Goal: Book appointment/travel/reservation

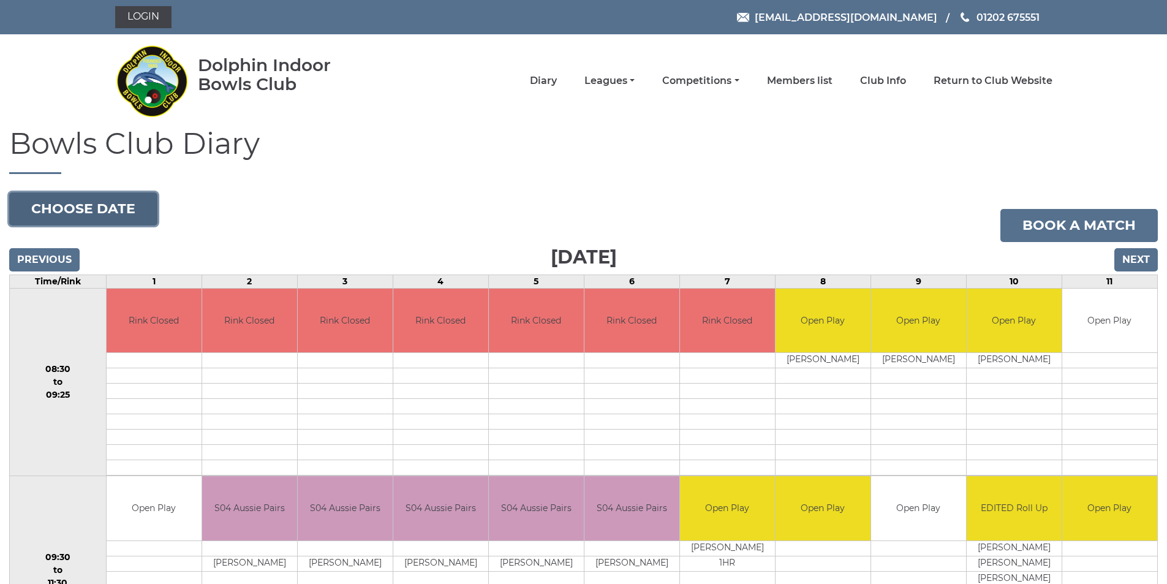
click at [117, 213] on button "Choose date" at bounding box center [83, 208] width 148 height 33
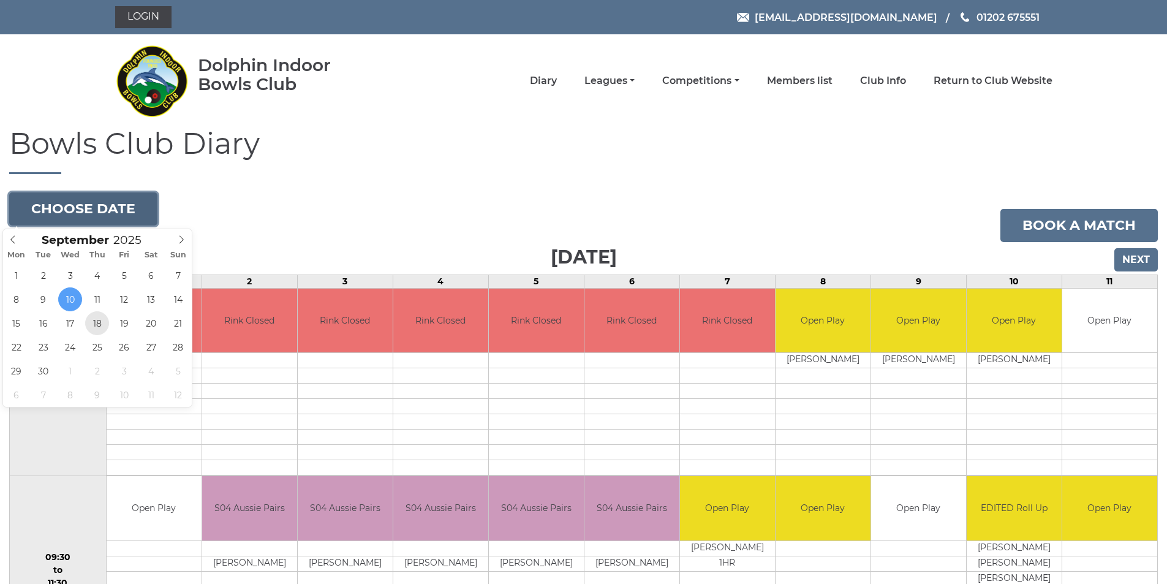
type input "[DATE]"
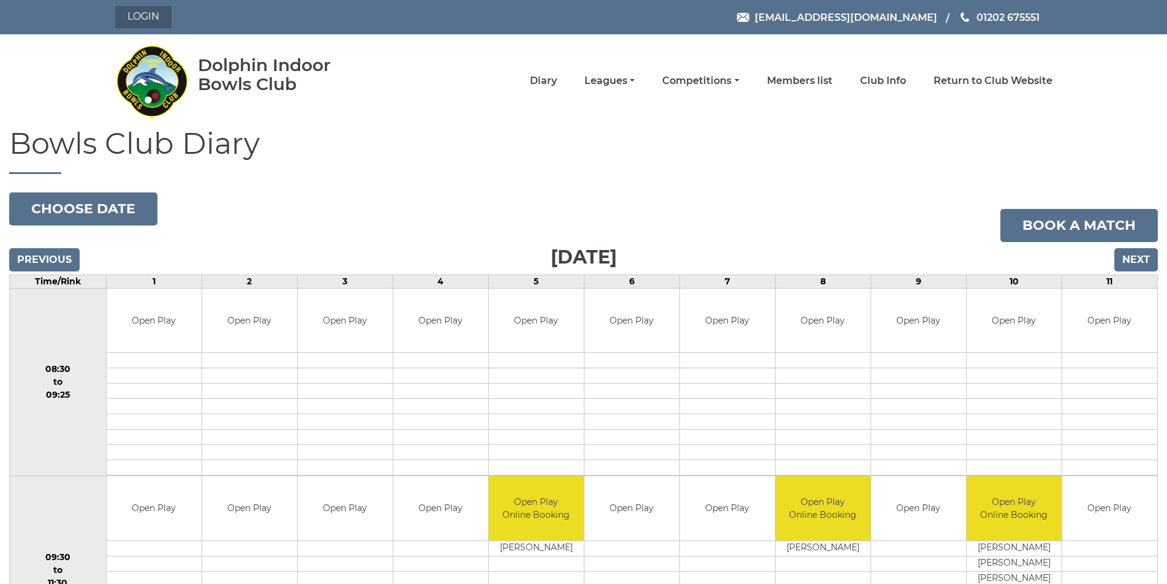
click at [153, 15] on link "Login" at bounding box center [143, 17] width 56 height 22
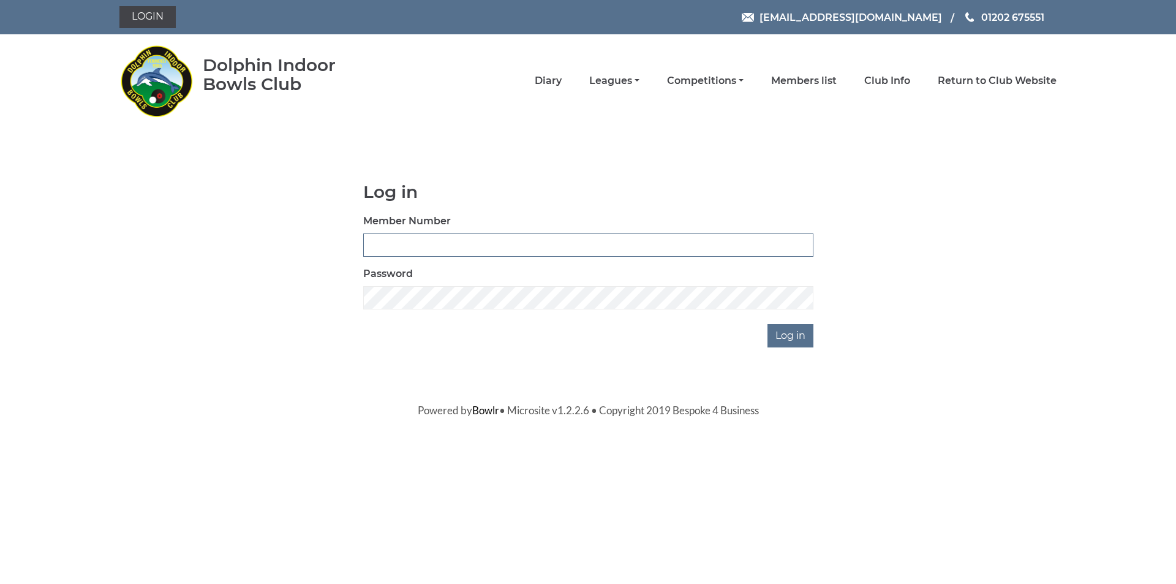
click at [446, 241] on input "Member Number" at bounding box center [588, 244] width 450 height 23
drag, startPoint x: 377, startPoint y: 246, endPoint x: 377, endPoint y: 255, distance: 9.2
click at [377, 251] on input "03716" at bounding box center [588, 244] width 450 height 23
type input "3716"
click at [787, 333] on input "Log in" at bounding box center [791, 335] width 46 height 23
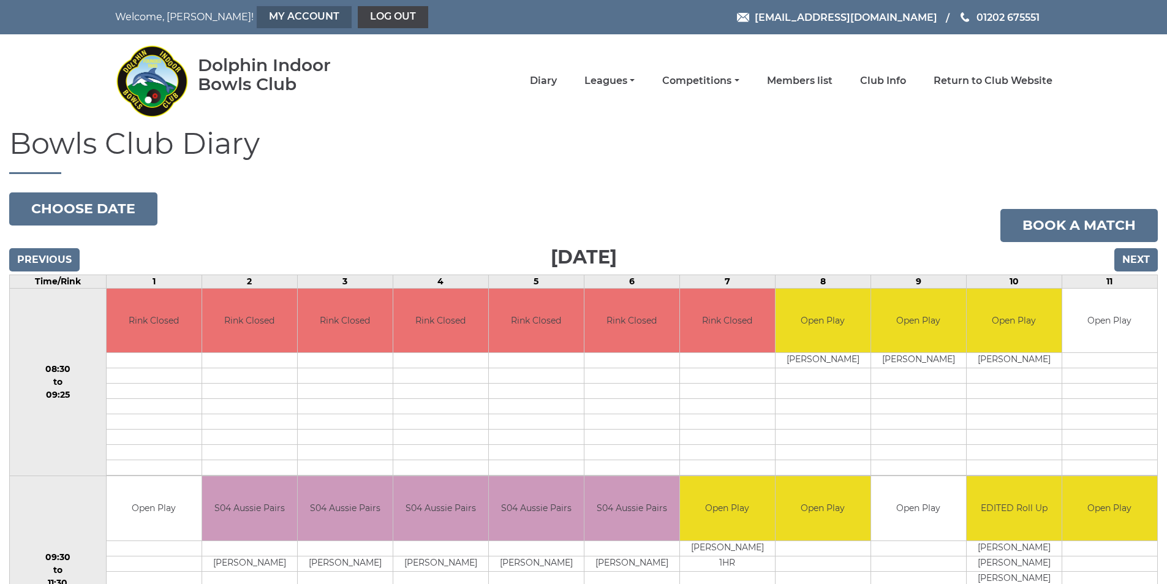
click at [257, 20] on link "My Account" at bounding box center [304, 17] width 95 height 22
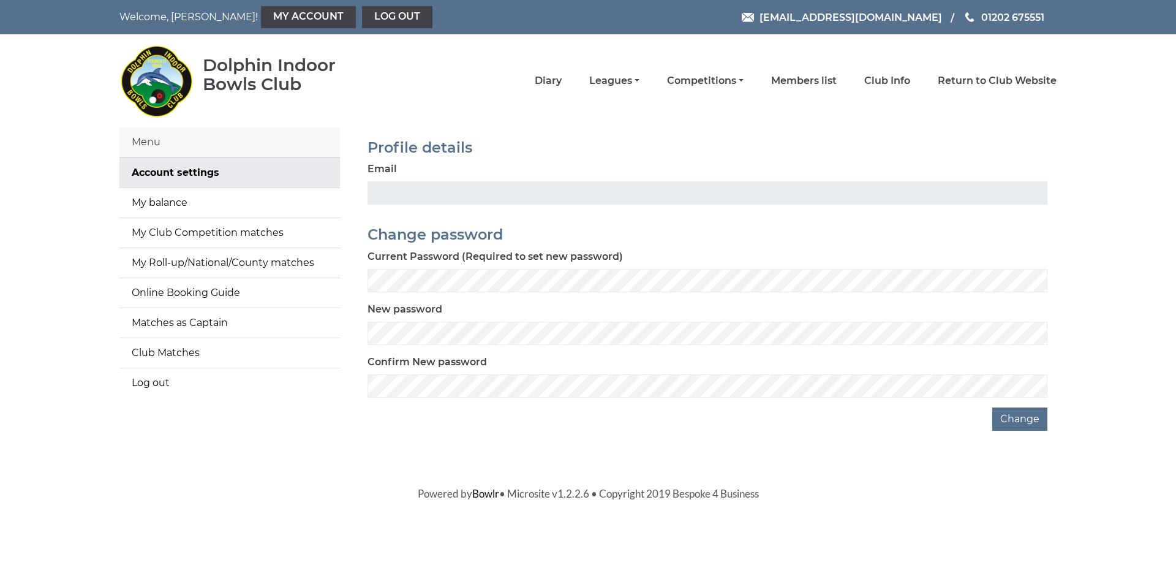
click at [648, 56] on div "Dolphin Indoor Bowls Club Diary Leagues Club leagues - Winter 2025/2026 Club le…" at bounding box center [588, 80] width 956 height 83
click at [158, 202] on link "My balance" at bounding box center [229, 202] width 221 height 29
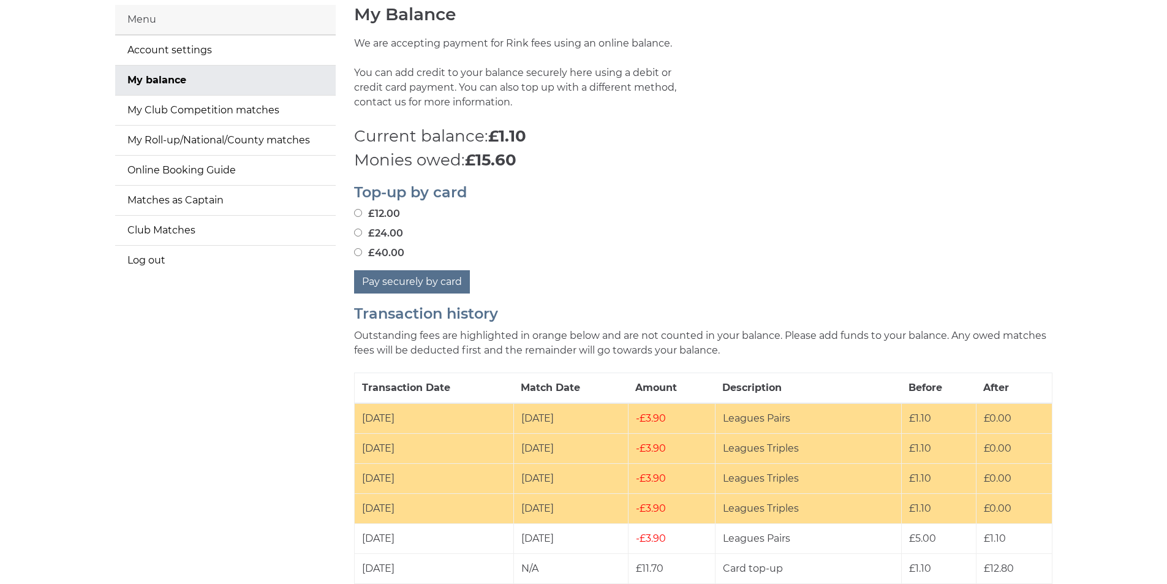
scroll to position [61, 0]
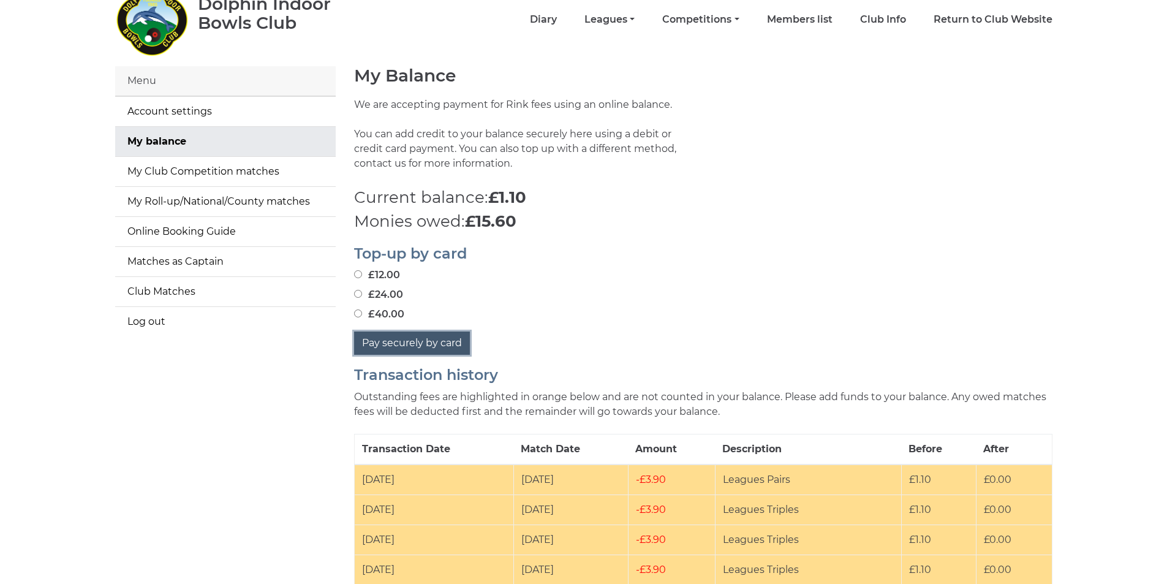
click at [405, 340] on button "Pay securely by card" at bounding box center [412, 342] width 116 height 23
click at [542, 306] on div "£12.00 £24.00 £40.00" at bounding box center [703, 295] width 698 height 54
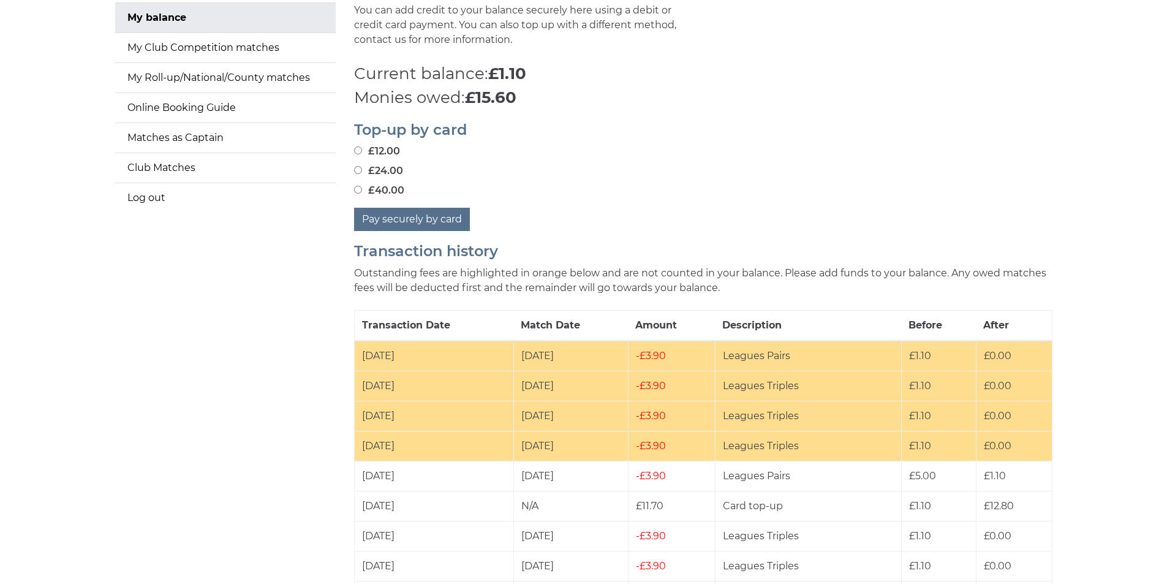
scroll to position [184, 0]
click at [357, 172] on input "£24.00" at bounding box center [358, 171] width 8 height 8
radio input "true"
click at [418, 219] on button "Pay securely by card" at bounding box center [412, 220] width 116 height 23
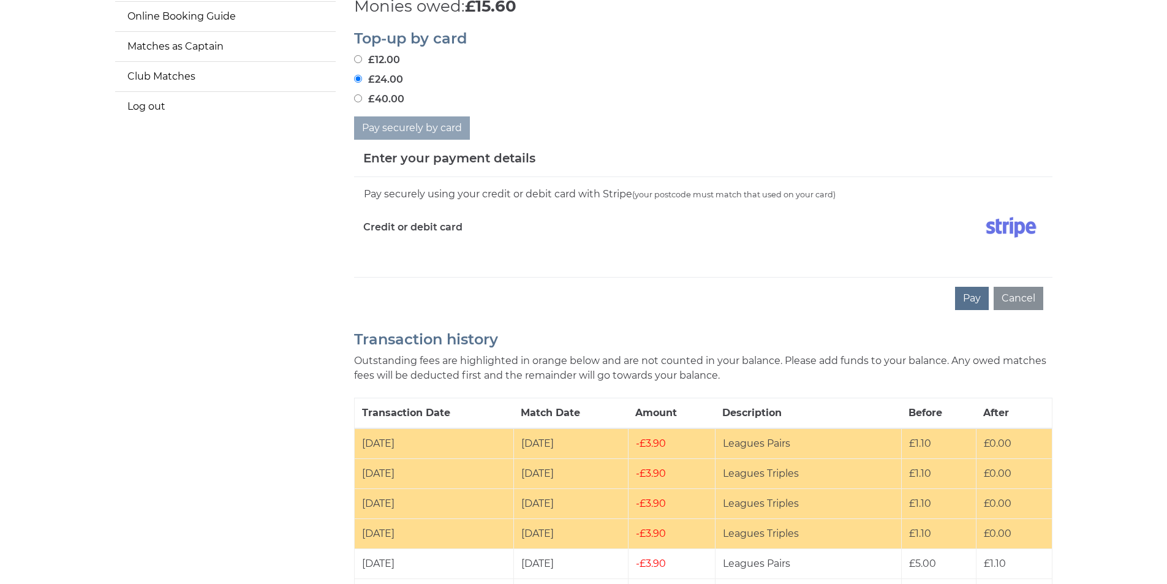
scroll to position [306, 0]
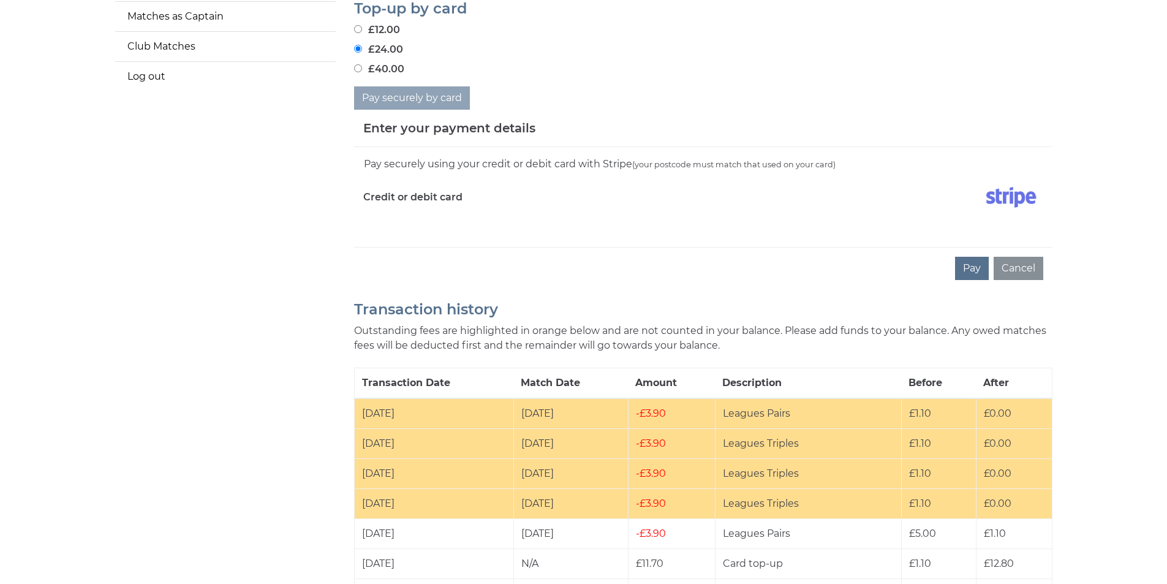
click at [420, 216] on div "Credit or debit card" at bounding box center [528, 200] width 349 height 36
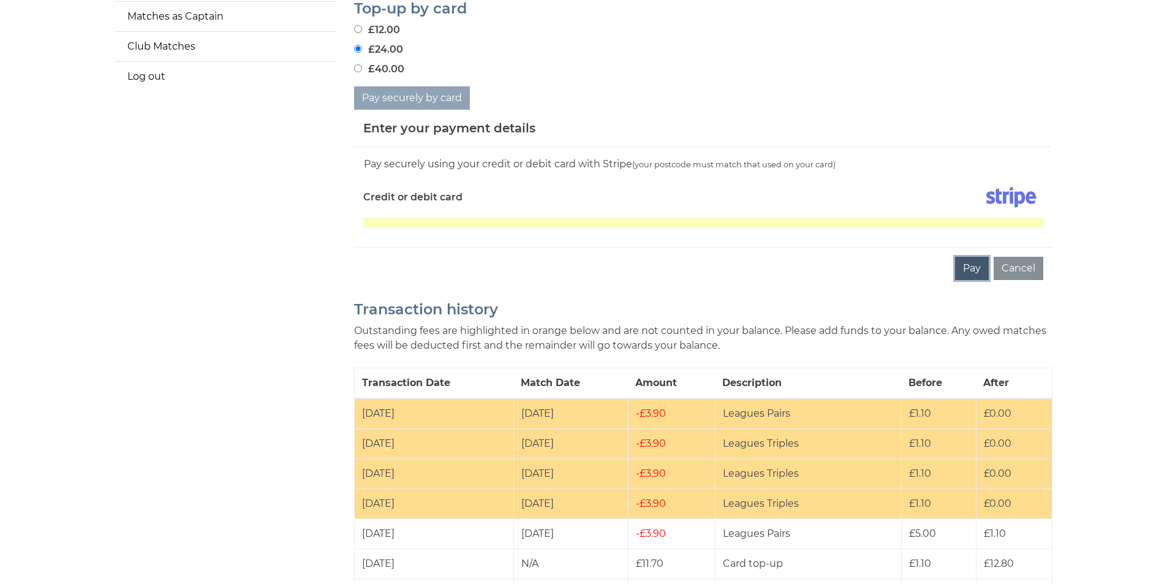
click at [969, 270] on button "Pay" at bounding box center [972, 268] width 34 height 23
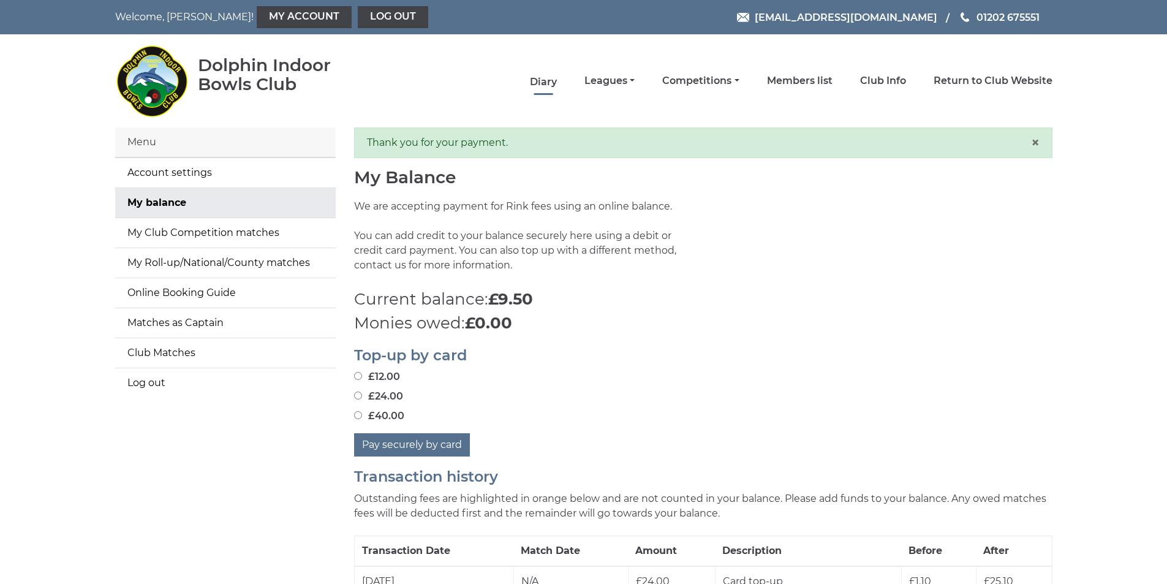
click at [542, 81] on link "Diary" at bounding box center [543, 81] width 27 height 13
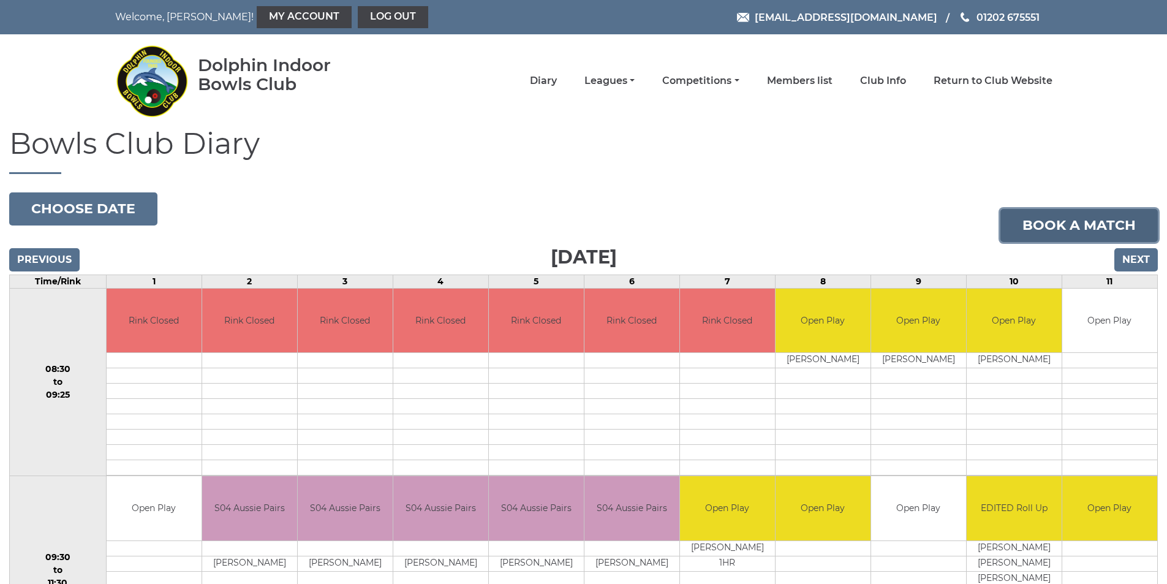
click at [1074, 225] on link "Book a match" at bounding box center [1078, 225] width 157 height 33
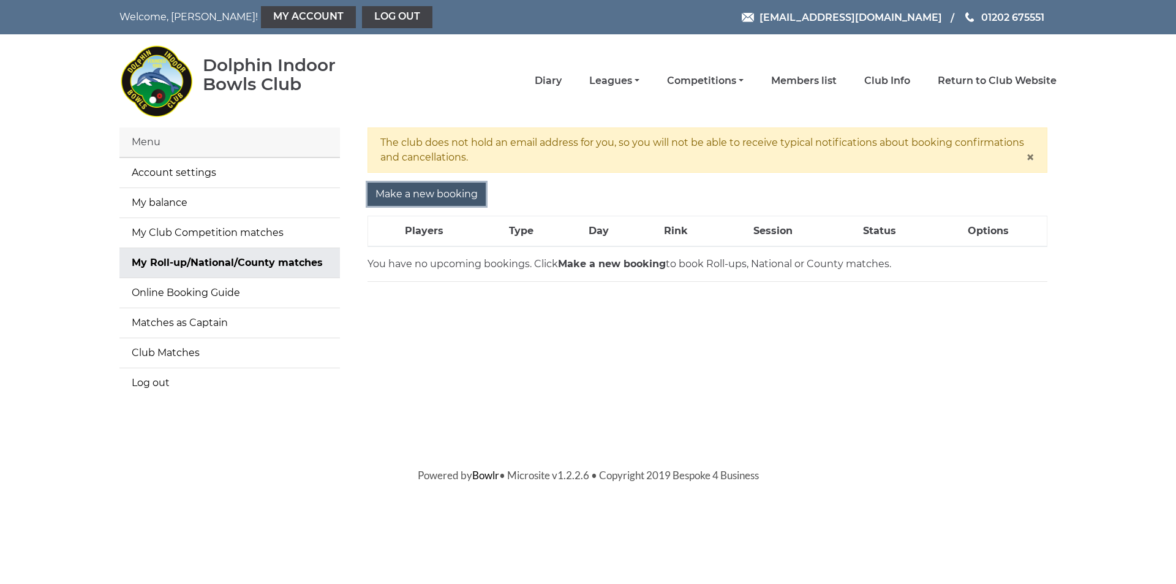
click at [420, 192] on input "Make a new booking" at bounding box center [427, 194] width 118 height 23
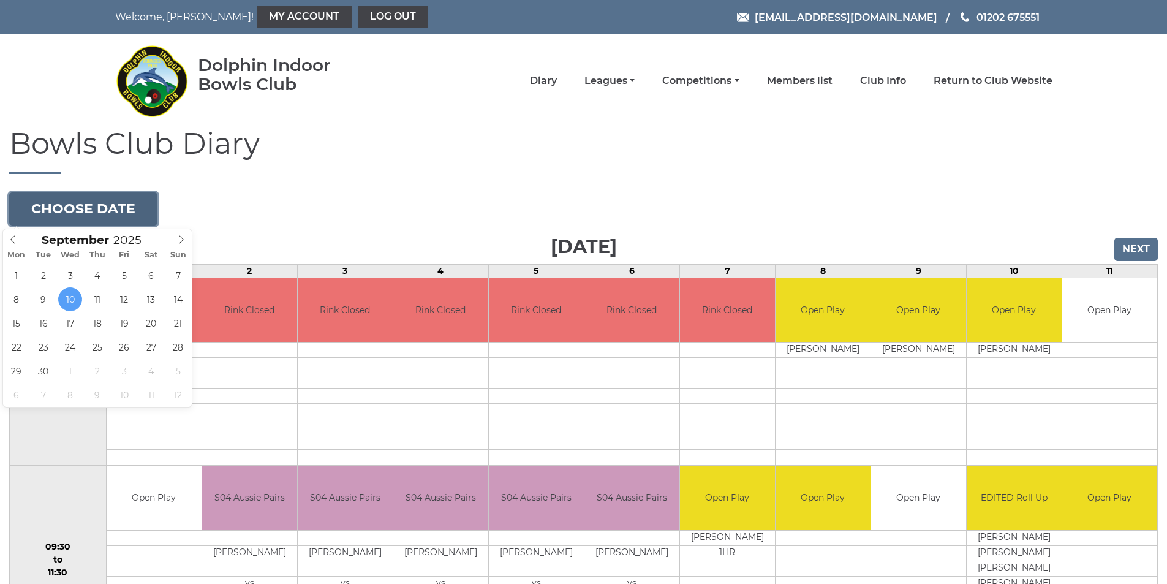
click at [132, 205] on button "Choose date" at bounding box center [83, 208] width 148 height 33
type input "2025-09-18"
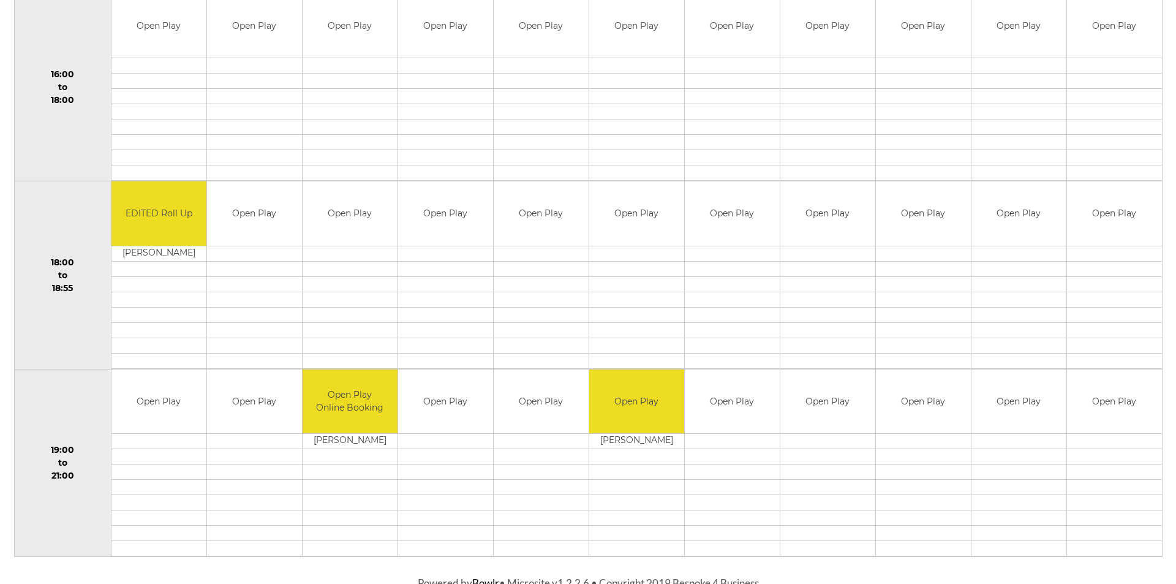
scroll to position [1043, 0]
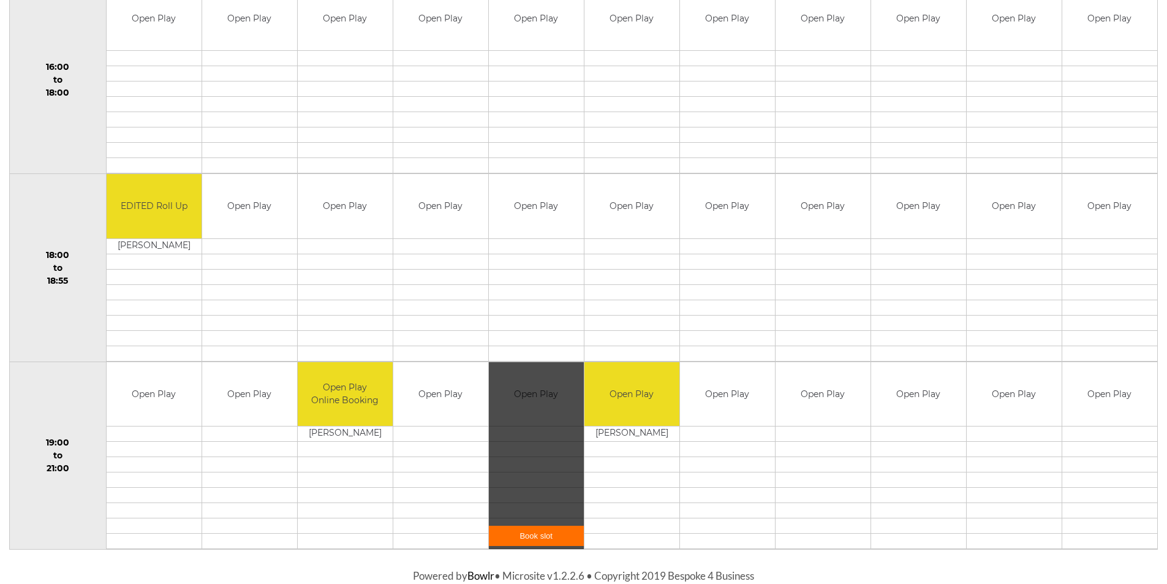
click at [529, 539] on link "Book slot" at bounding box center [536, 536] width 95 height 20
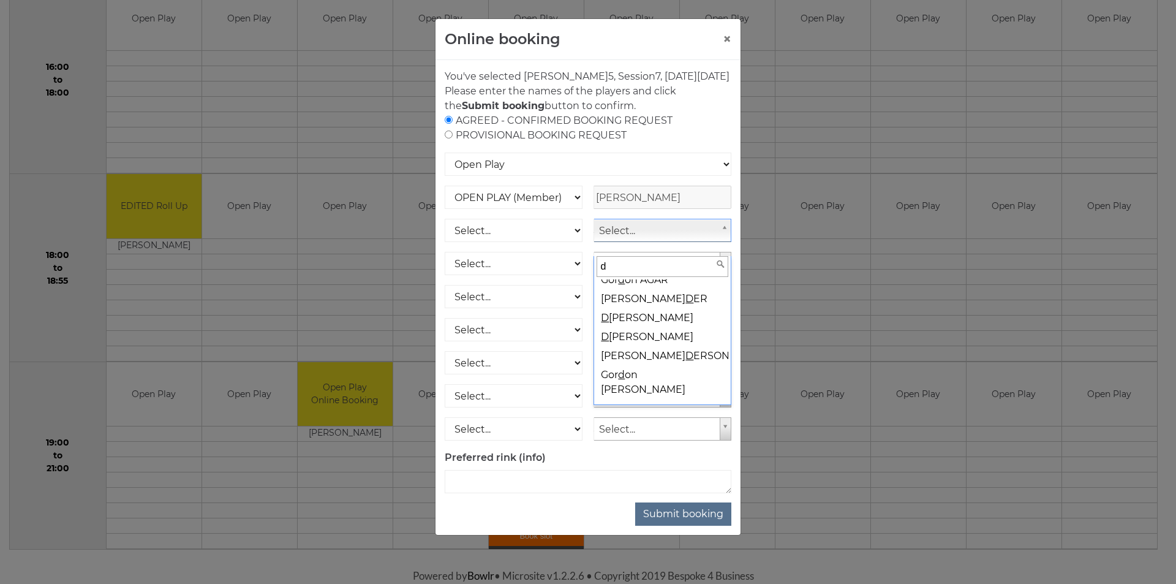
scroll to position [0, 0]
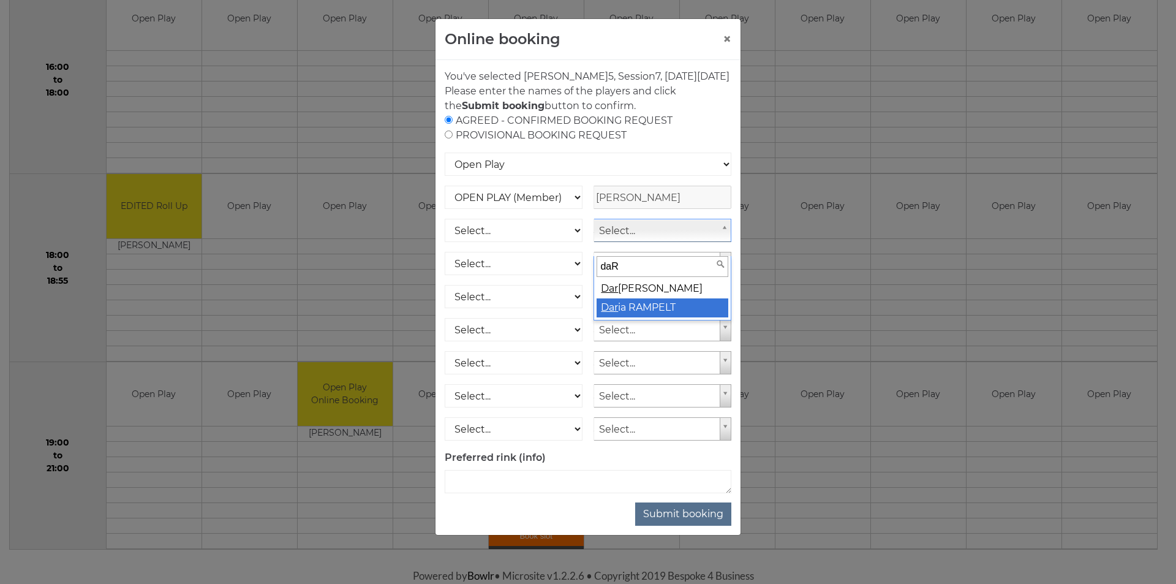
type input "daR"
select select "1896"
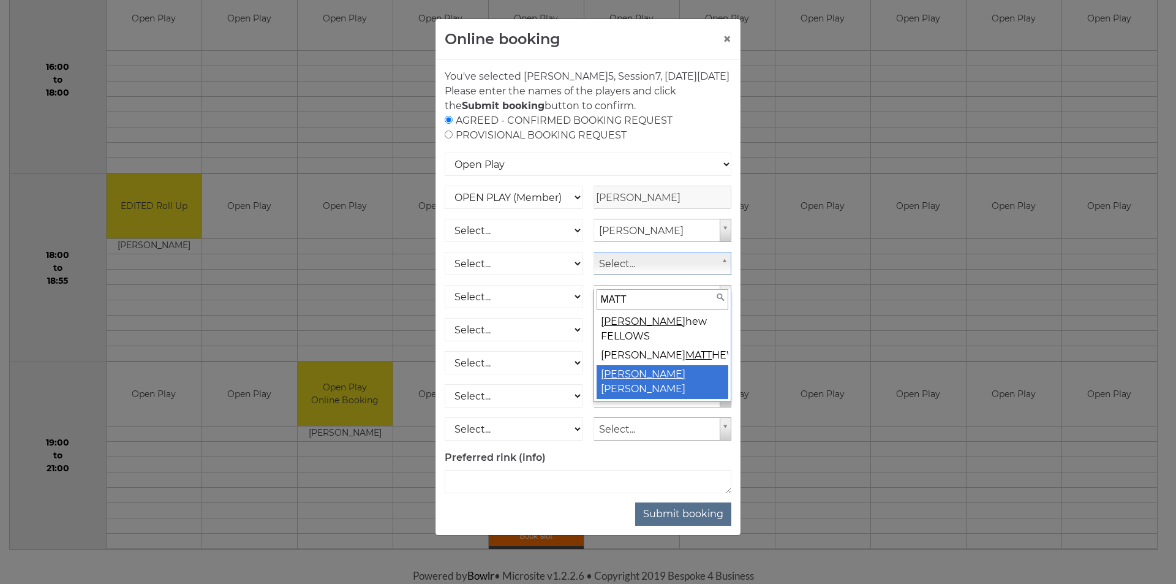
type input "MATT"
select select "1730"
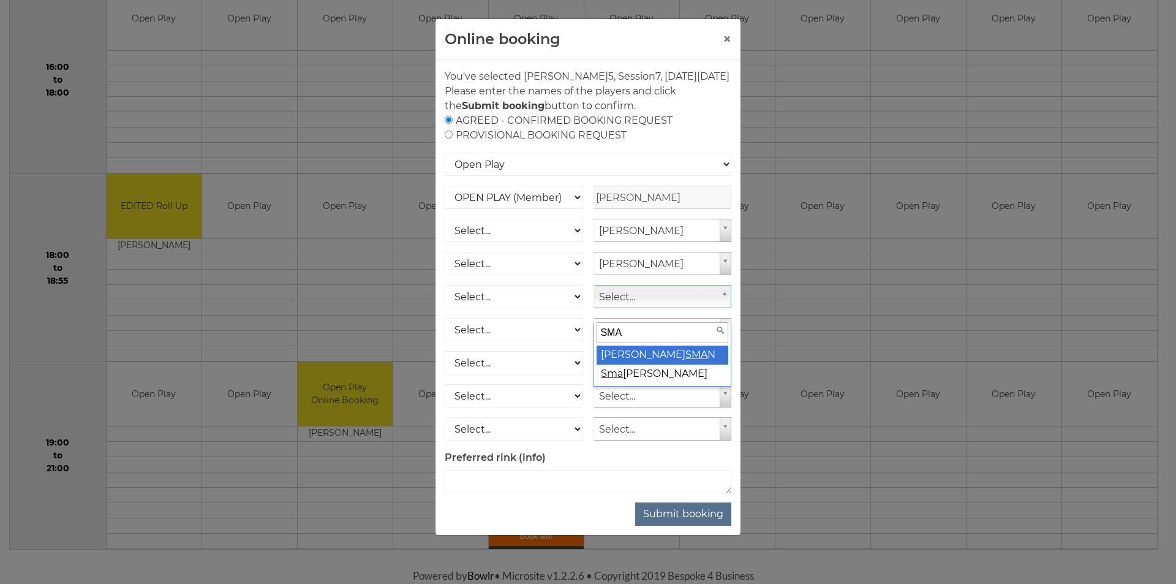
type input "SMA"
select select "1897"
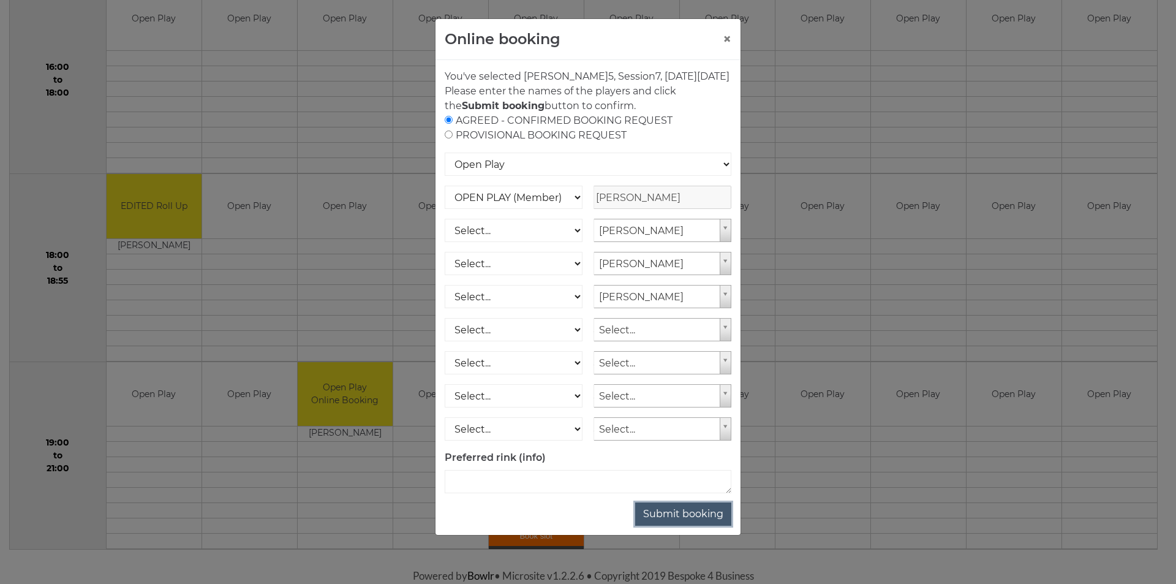
click at [681, 526] on button "Submit booking" at bounding box center [683, 513] width 96 height 23
click at [577, 242] on select "Select... OPEN PLAY (Member) OPEN PLAY (Visitor) SPOONS (Member) SPOONS (Visito…" at bounding box center [514, 230] width 138 height 23
select select "1_12"
click at [445, 233] on select "Select... OPEN PLAY (Member) OPEN PLAY (Visitor) SPOONS (Member) SPOONS (Visito…" at bounding box center [514, 230] width 138 height 23
click at [573, 275] on select "Select... OPEN PLAY (Member) OPEN PLAY (Visitor) SPOONS (Member) SPOONS (Visito…" at bounding box center [514, 263] width 138 height 23
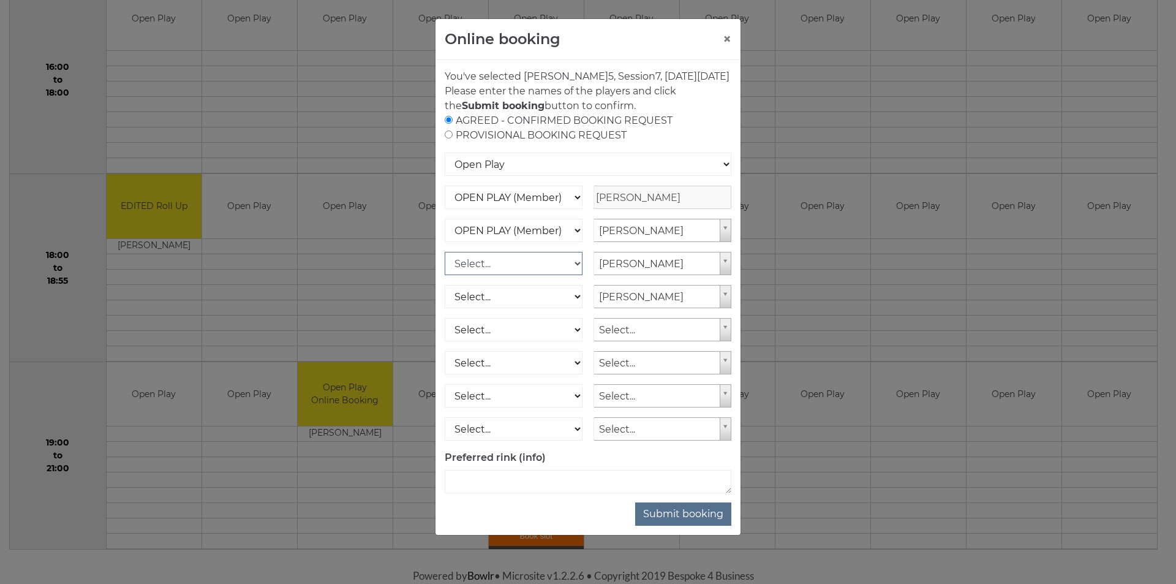
select select "1_12"
click at [445, 266] on select "Select... OPEN PLAY (Member) OPEN PLAY (Visitor) SPOONS (Member) SPOONS (Visito…" at bounding box center [514, 263] width 138 height 23
click at [574, 307] on select "Select... OPEN PLAY (Member) OPEN PLAY (Visitor) SPOONS (Member) SPOONS (Visito…" at bounding box center [514, 296] width 138 height 23
select select "1_12"
click at [445, 300] on select "Select... OPEN PLAY (Member) OPEN PLAY (Visitor) SPOONS (Member) SPOONS (Visito…" at bounding box center [514, 296] width 138 height 23
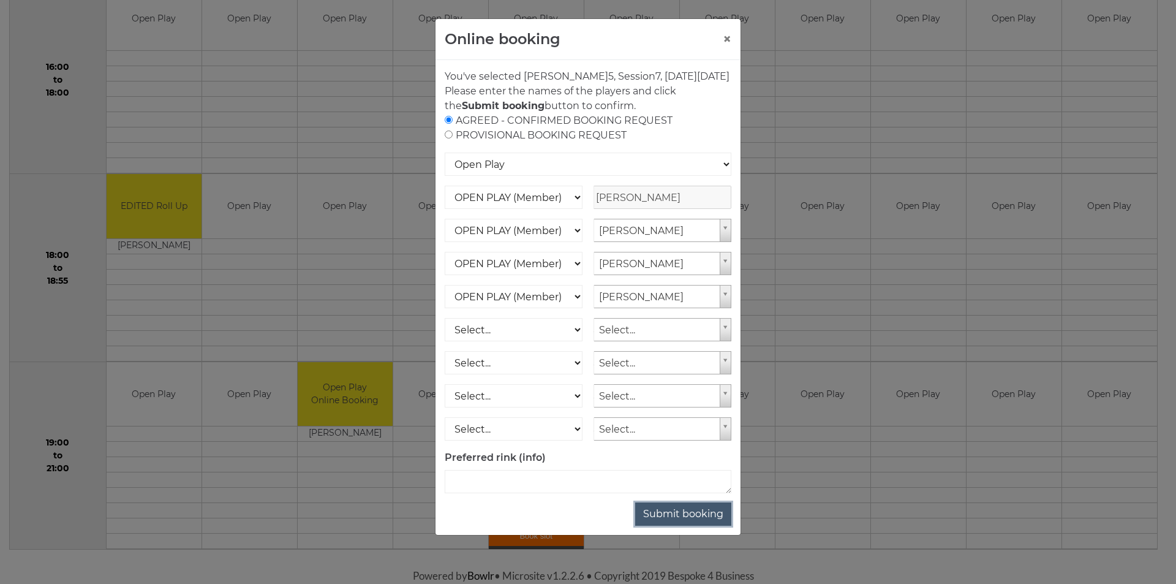
click at [679, 526] on button "Submit booking" at bounding box center [683, 513] width 96 height 23
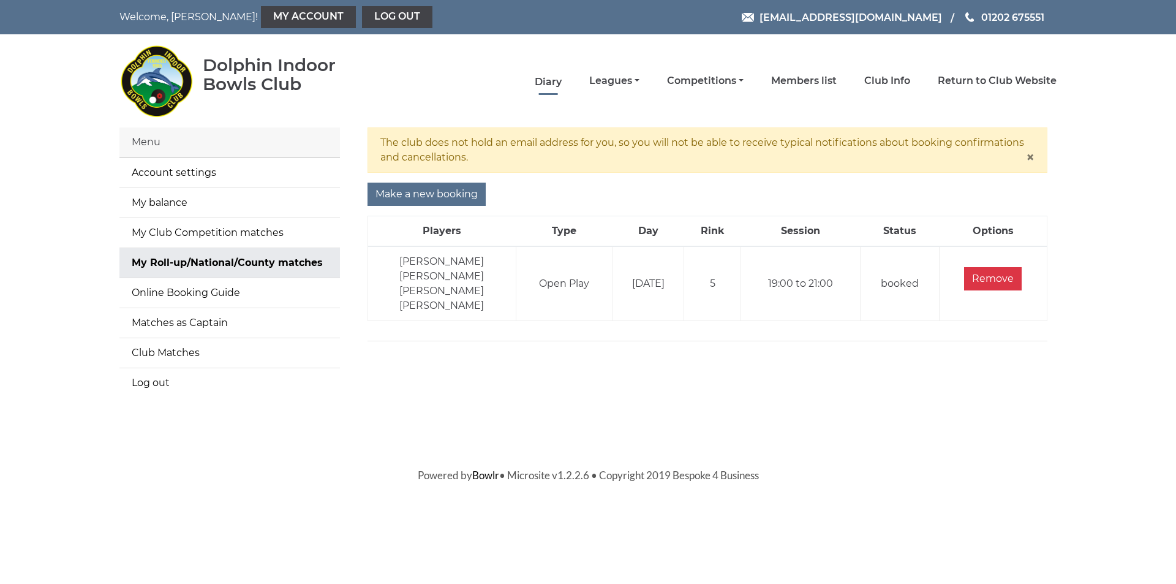
click at [556, 81] on link "Diary" at bounding box center [548, 81] width 27 height 13
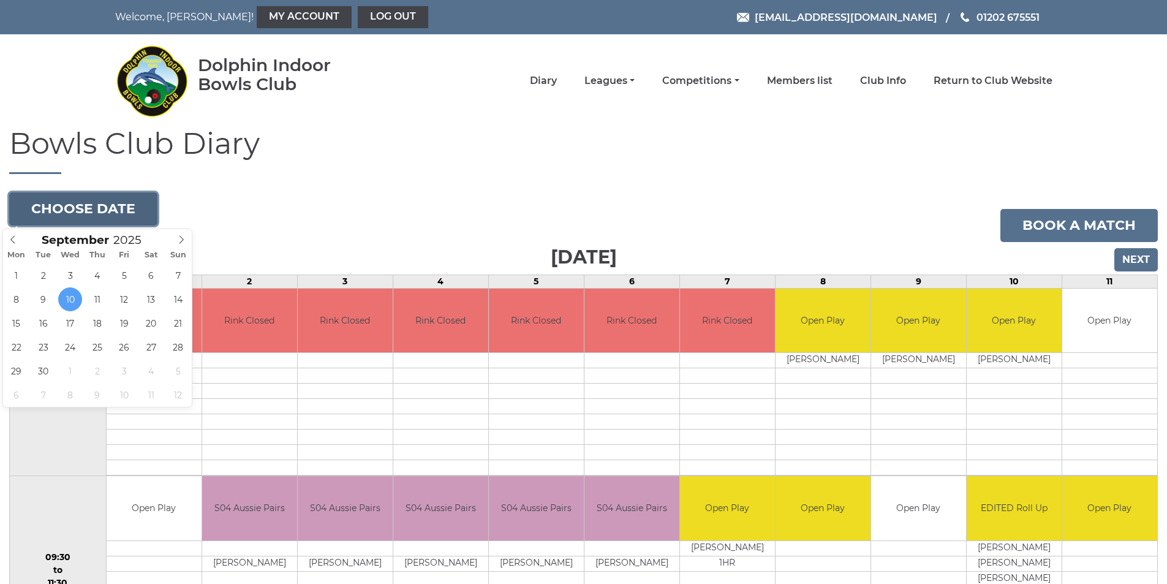
click at [48, 206] on button "Choose date" at bounding box center [83, 208] width 148 height 33
type input "[DATE]"
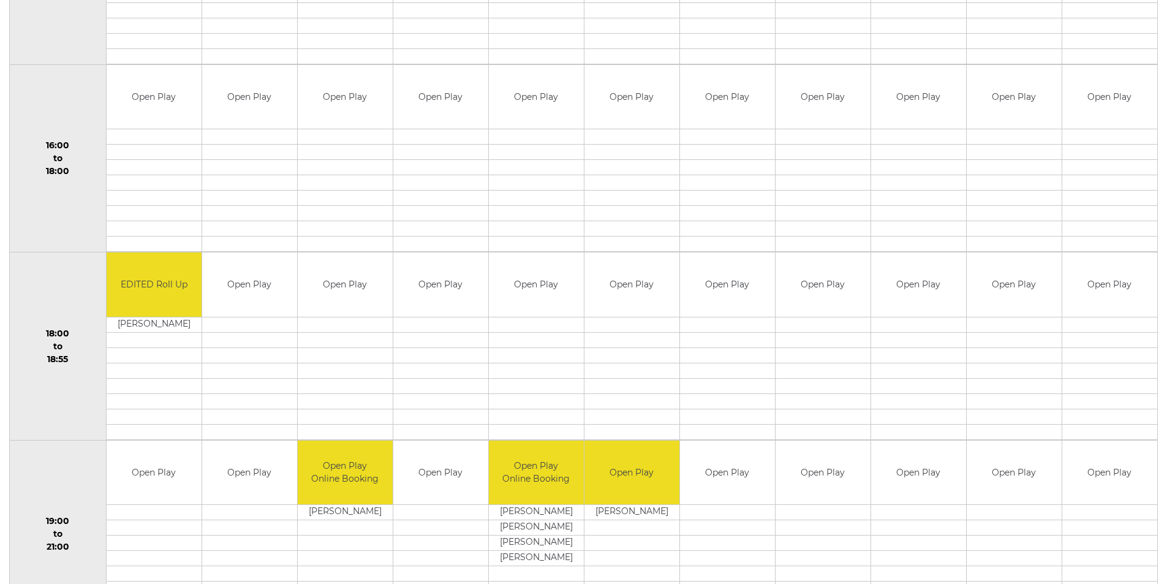
scroll to position [1053, 0]
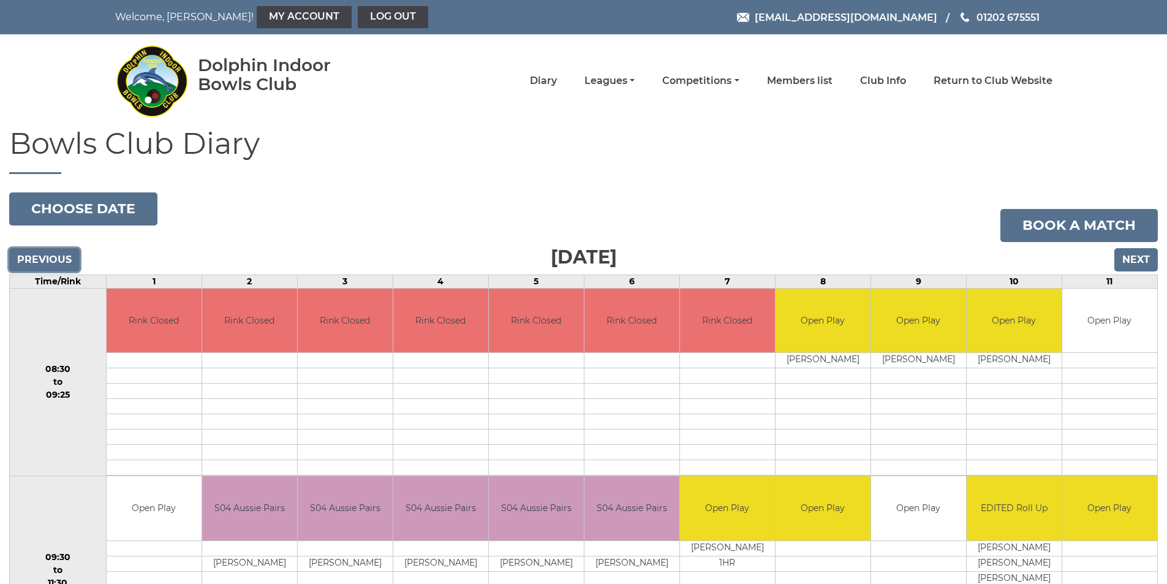
click at [42, 260] on input "Previous" at bounding box center [44, 259] width 70 height 23
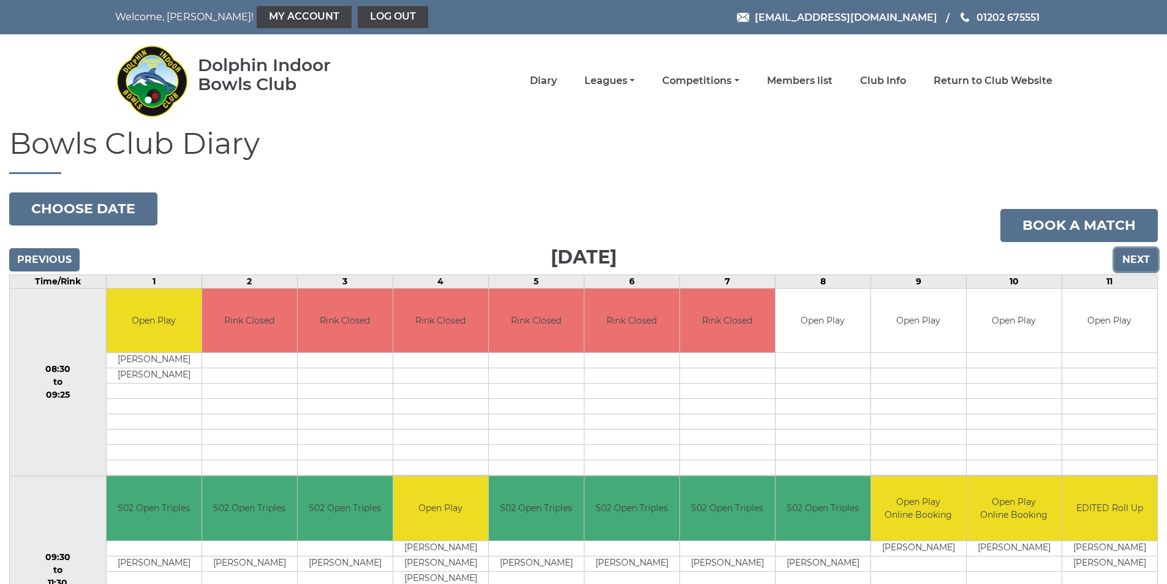
click at [1139, 256] on input "Next" at bounding box center [1135, 259] width 43 height 23
